Goal: Check status: Check status

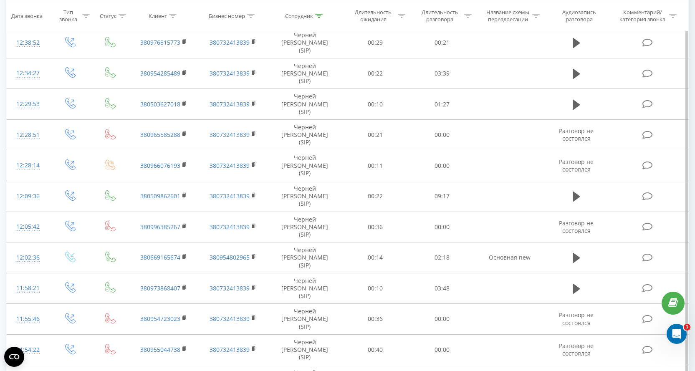
scroll to position [393, 0]
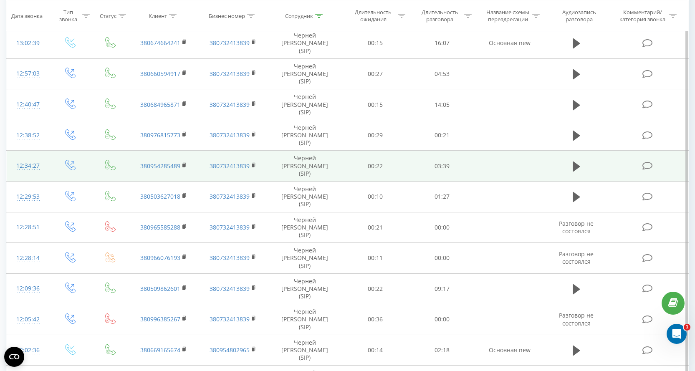
scroll to position [393, 0]
